Goal: Task Accomplishment & Management: Manage account settings

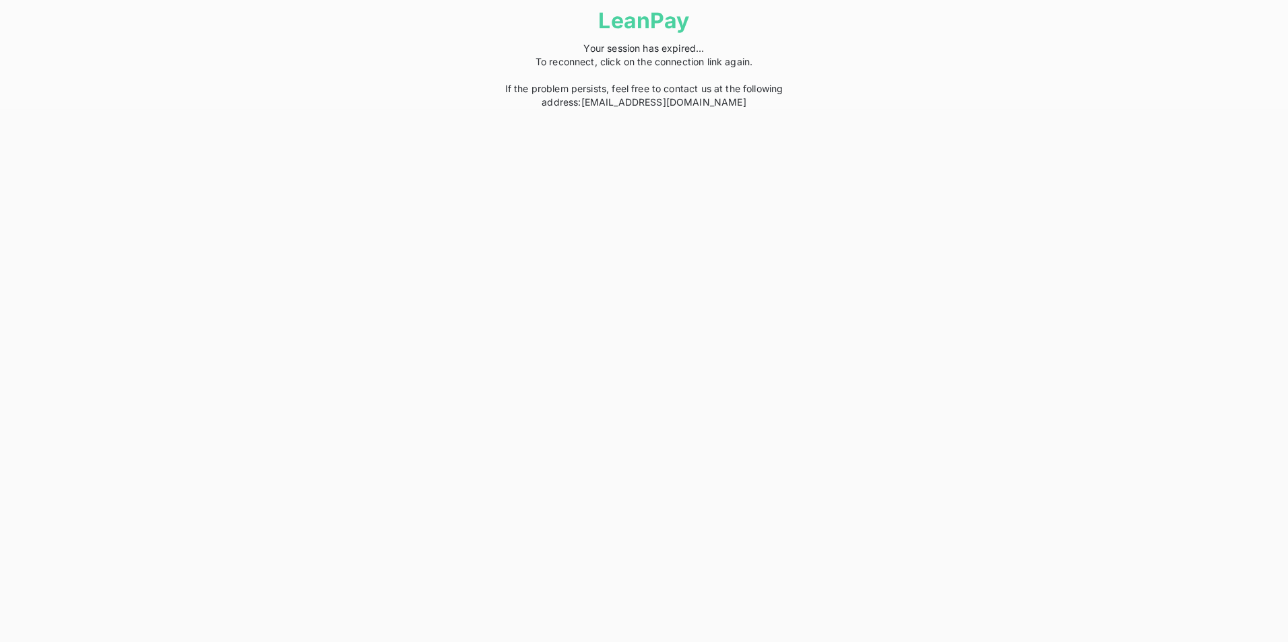
click at [735, 64] on span "Your session has expired... To reconnect, click on the connection link again. I…" at bounding box center [644, 74] width 278 height 65
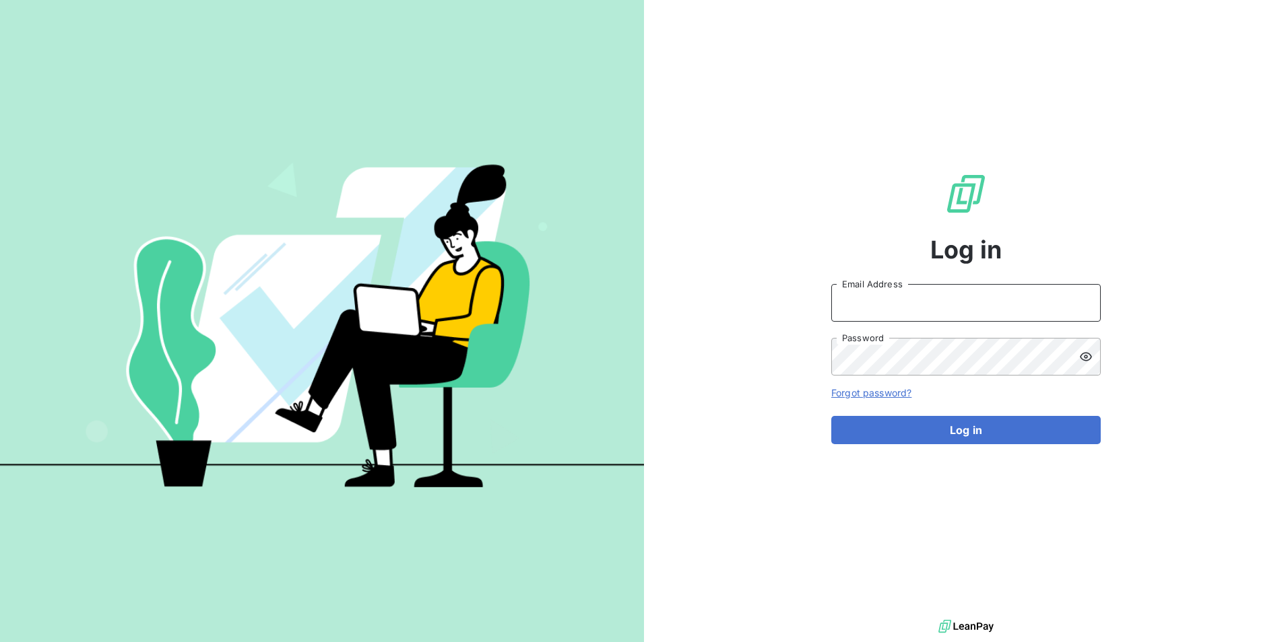
click at [877, 308] on input "Email Address" at bounding box center [965, 303] width 269 height 38
